Goal: Use online tool/utility: Utilize a website feature to perform a specific function

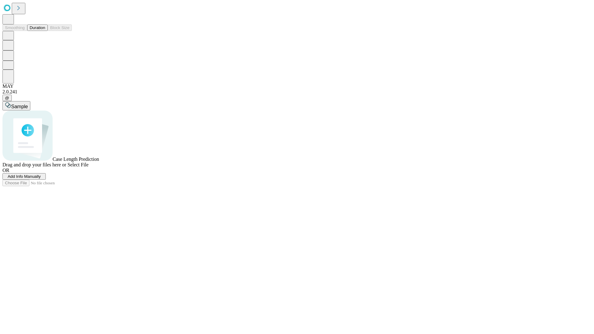
click at [89, 167] on span "Select File" at bounding box center [77, 164] width 21 height 5
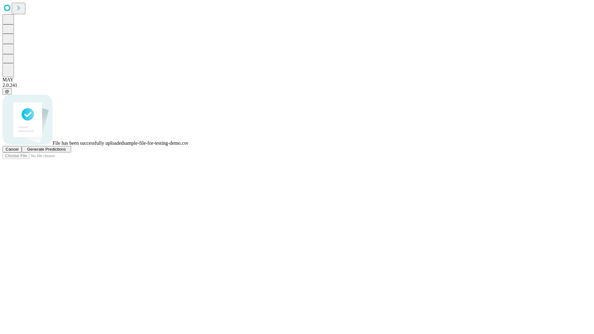
click at [66, 152] on span "Generate Predictions" at bounding box center [46, 149] width 39 height 5
